Goal: Check status: Check status

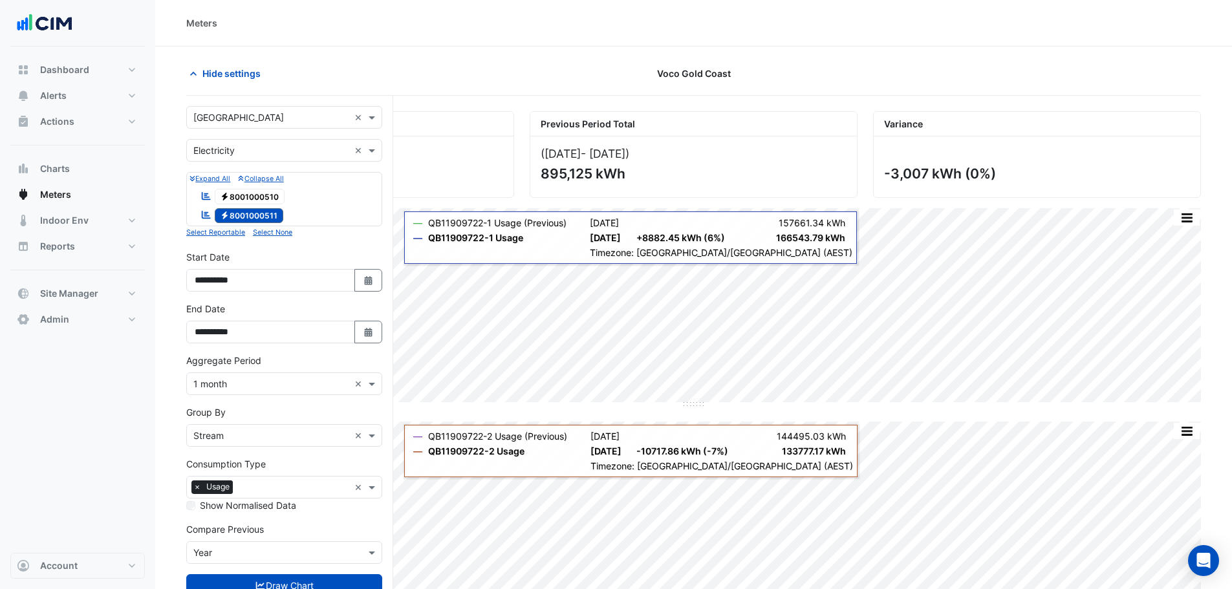
click at [292, 119] on input "text" at bounding box center [271, 118] width 156 height 14
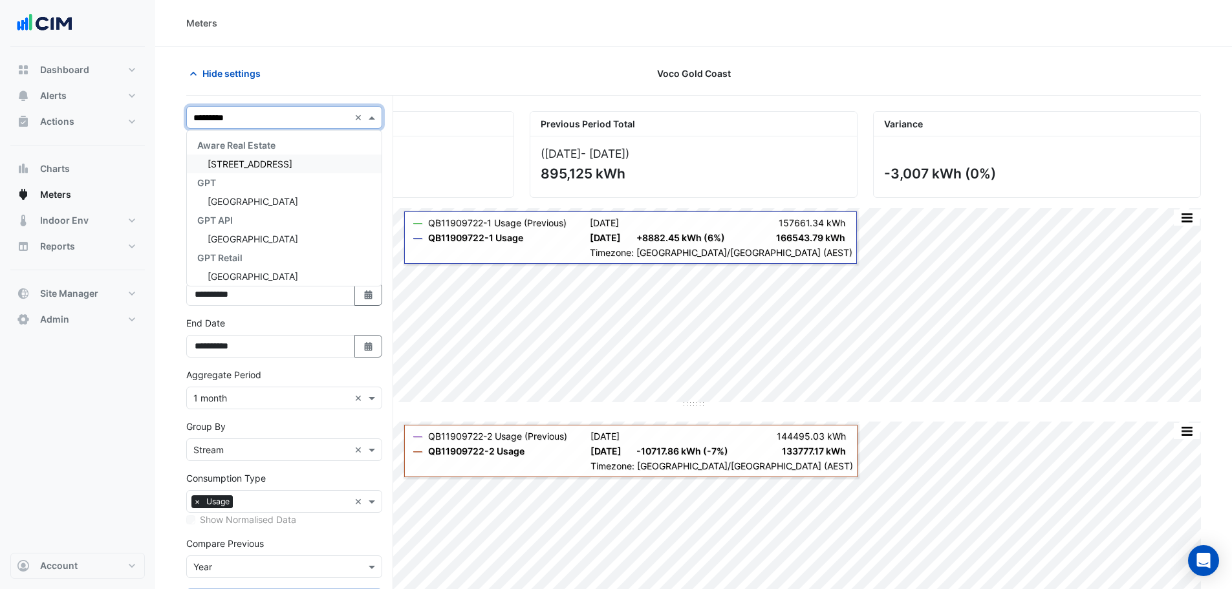
type input "**********"
click at [298, 166] on span "[GEOGRAPHIC_DATA]" at bounding box center [253, 163] width 91 height 11
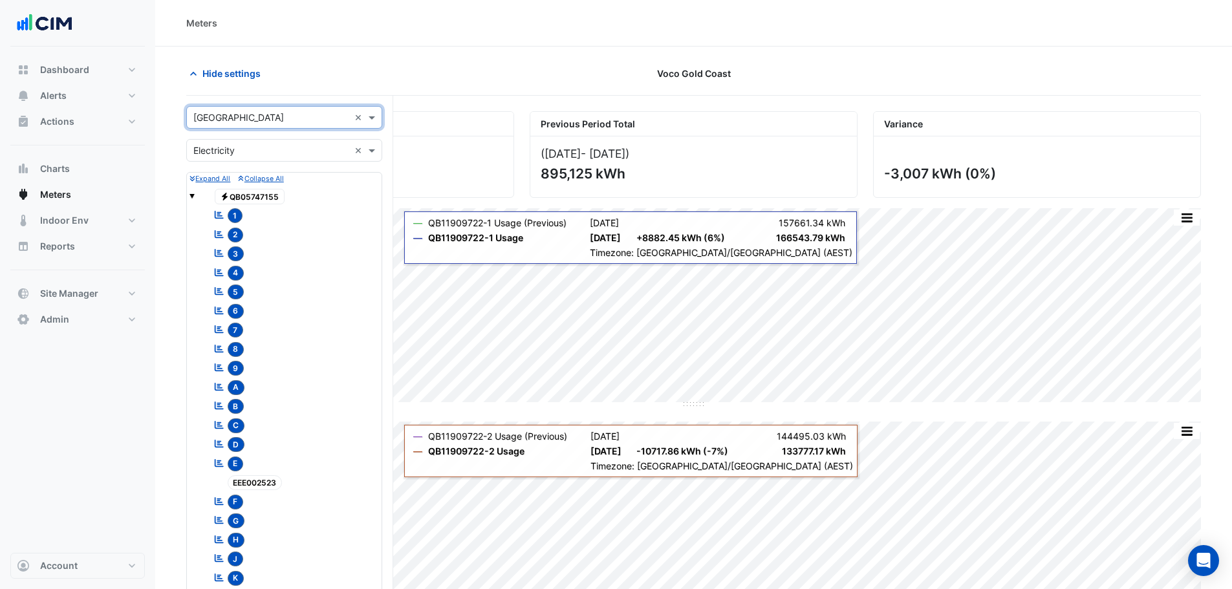
click at [262, 149] on input "text" at bounding box center [271, 151] width 156 height 14
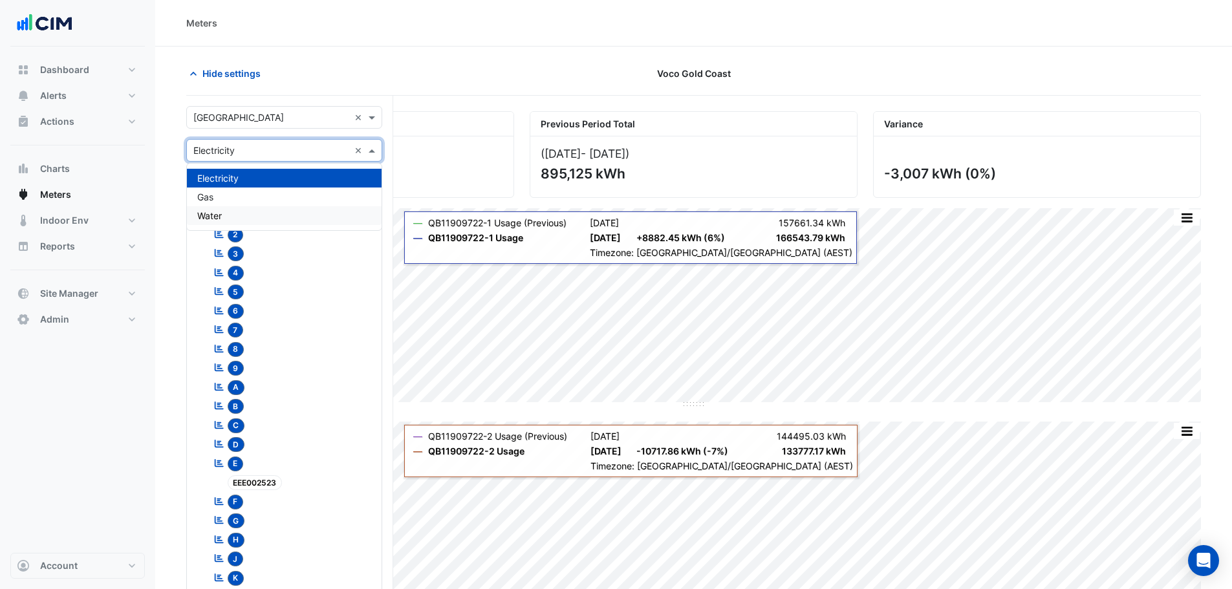
click at [222, 213] on span "Water" at bounding box center [209, 215] width 25 height 11
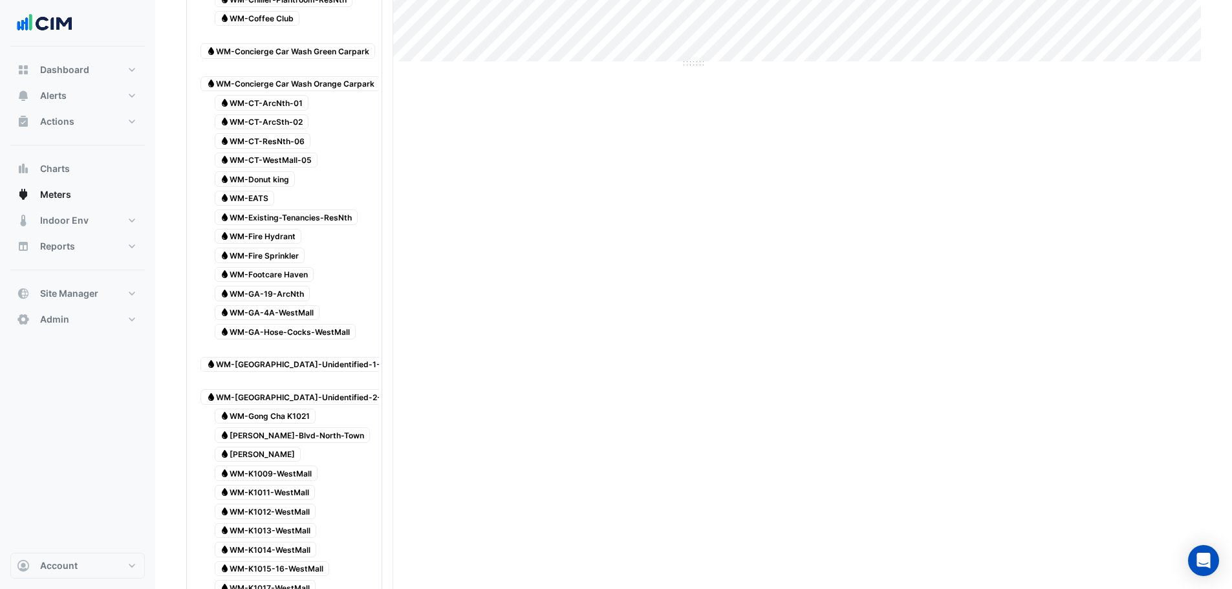
scroll to position [166, 0]
